Goal: Find specific page/section: Locate a particular part of the current website

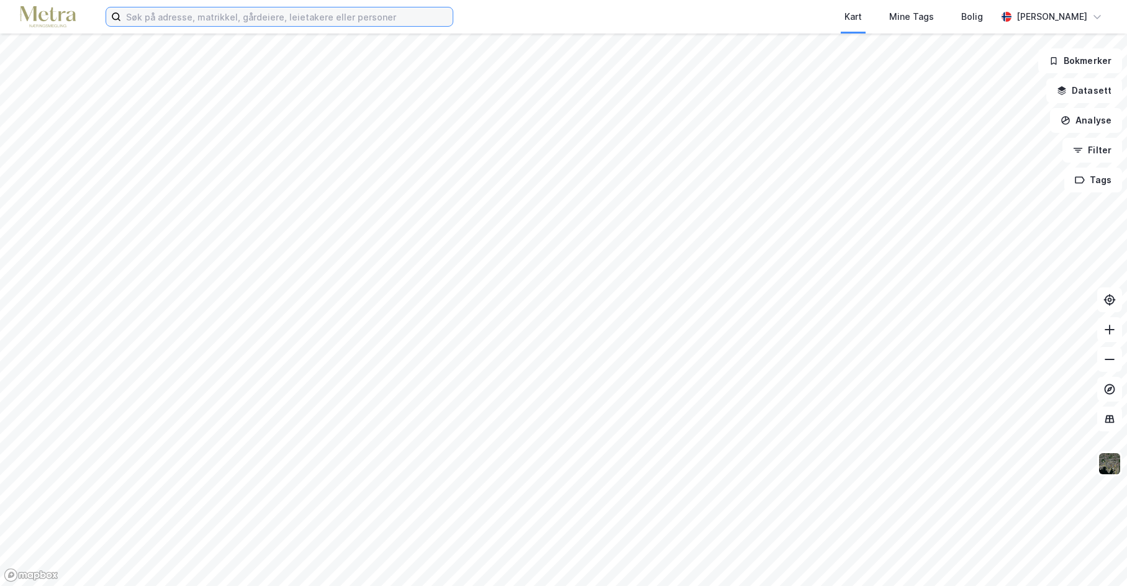
click at [219, 17] on input at bounding box center [286, 16] width 331 height 19
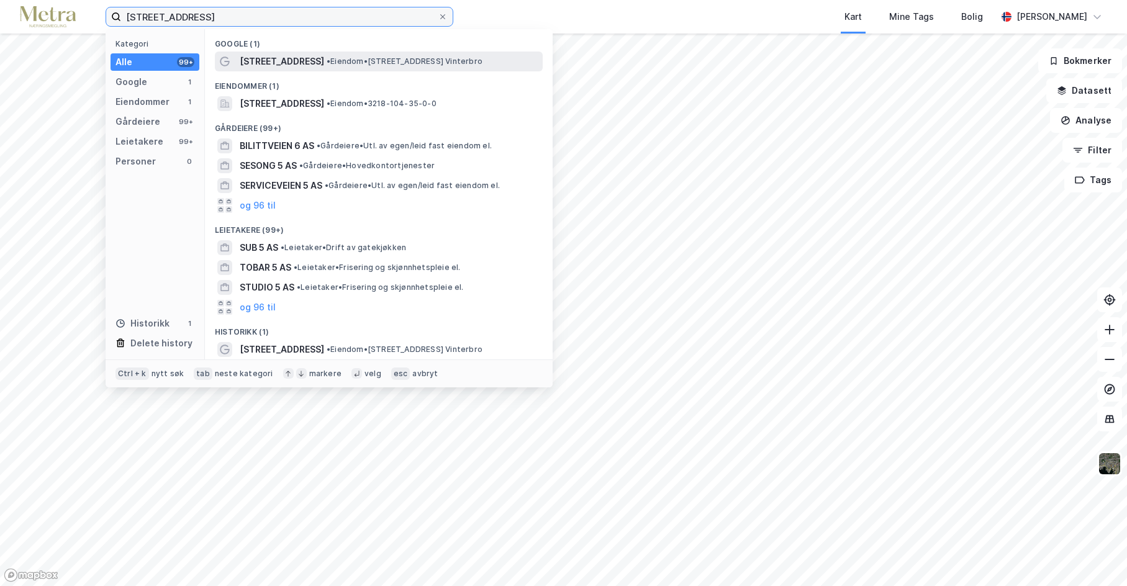
type input "[STREET_ADDRESS]"
click at [248, 60] on span "[STREET_ADDRESS]" at bounding box center [282, 61] width 84 height 15
